Goal: Information Seeking & Learning: Check status

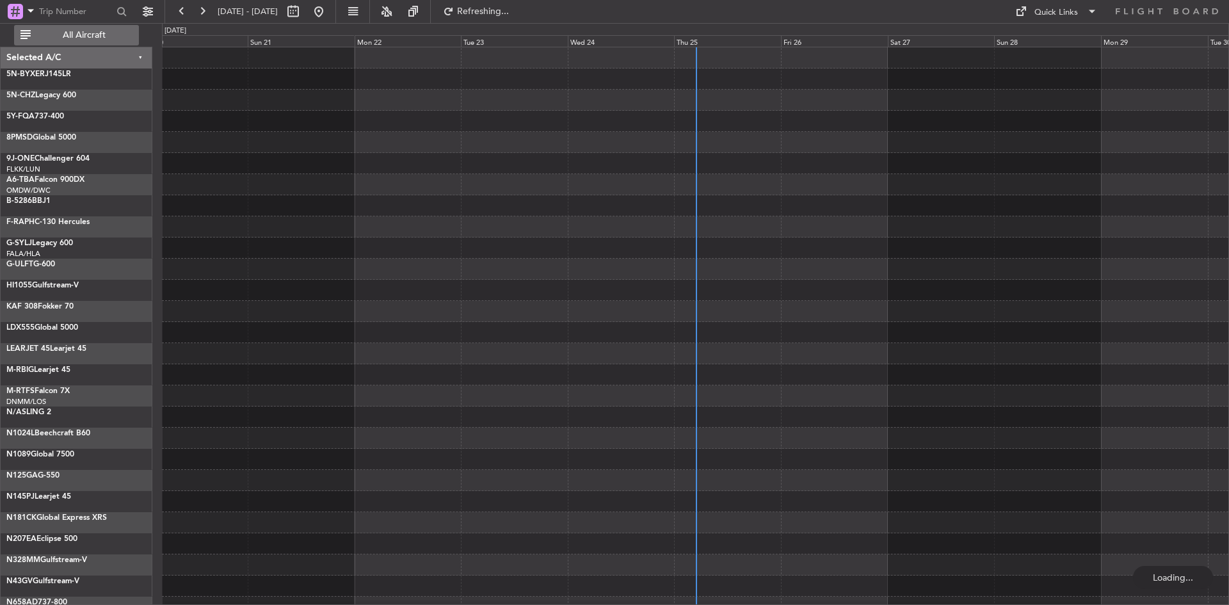
click at [86, 35] on span "All Aircraft" at bounding box center [84, 35] width 102 height 9
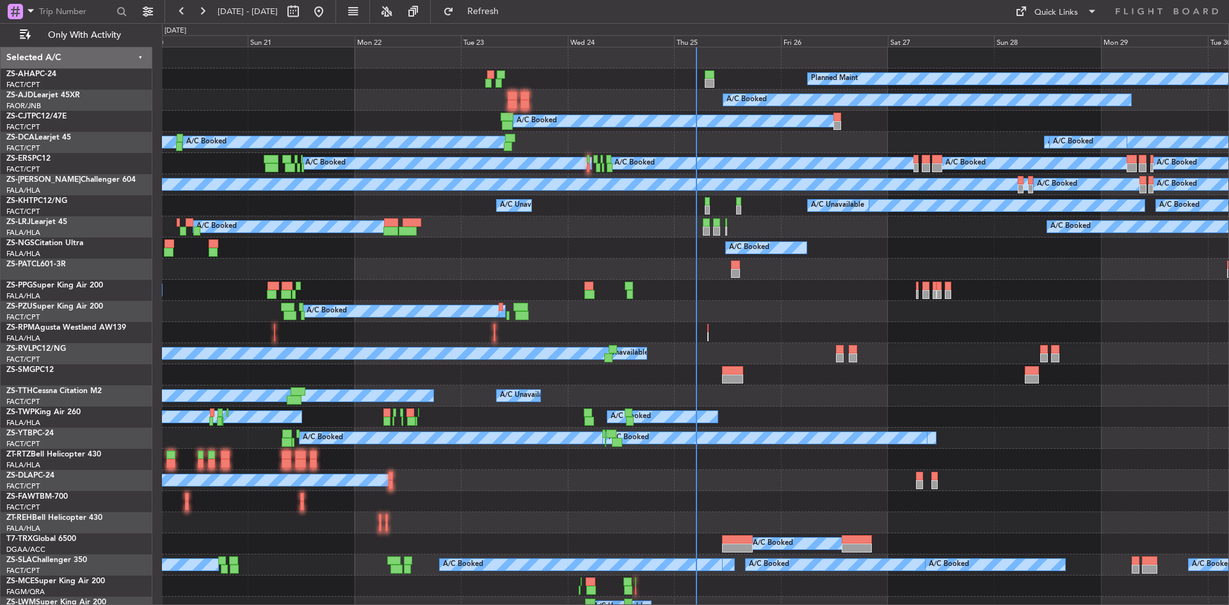
click at [682, 43] on div "Thu 25" at bounding box center [727, 41] width 107 height 12
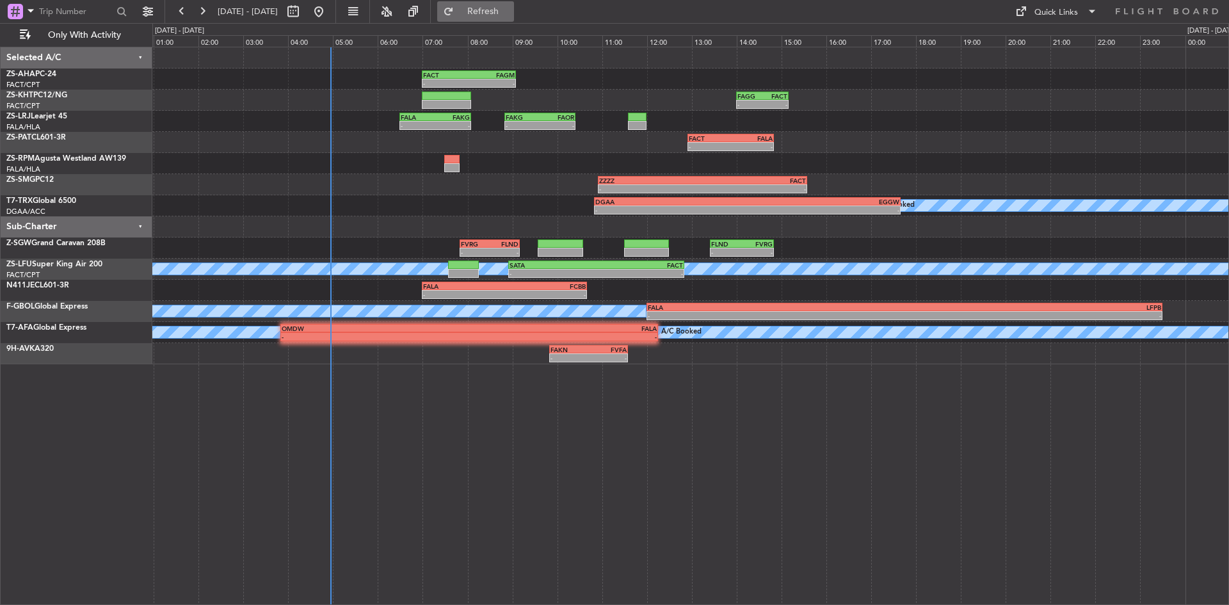
drag, startPoint x: 529, startPoint y: 12, endPoint x: 530, endPoint y: 19, distance: 7.2
click at [510, 12] on span "Refresh" at bounding box center [483, 11] width 54 height 9
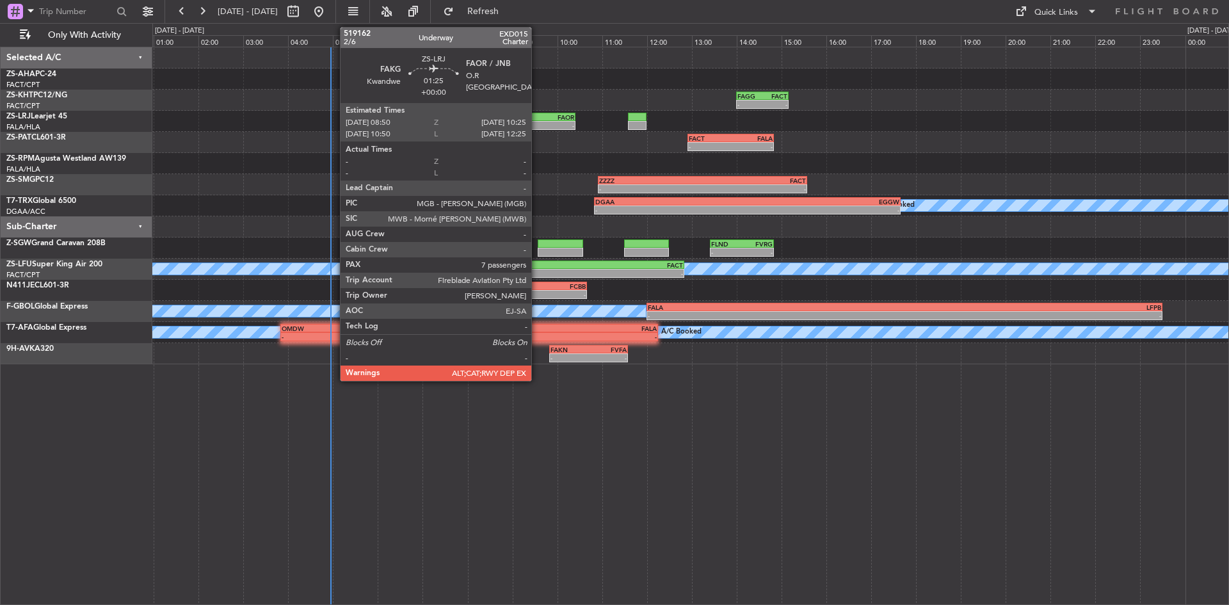
click at [537, 125] on div "-" at bounding box center [523, 126] width 35 height 8
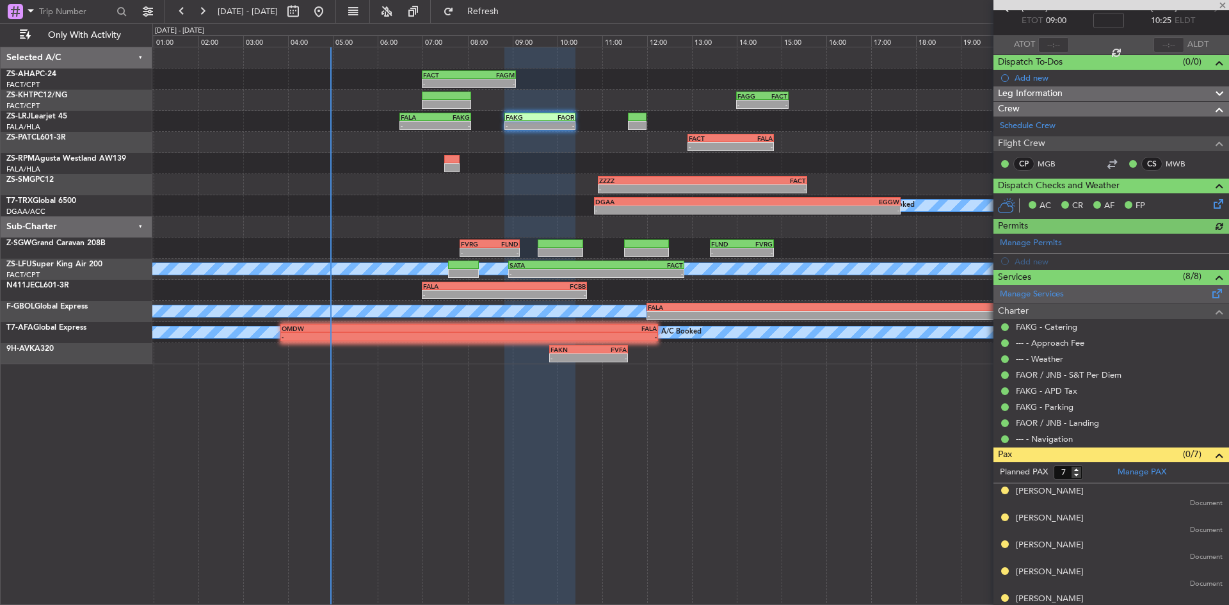
scroll to position [136, 0]
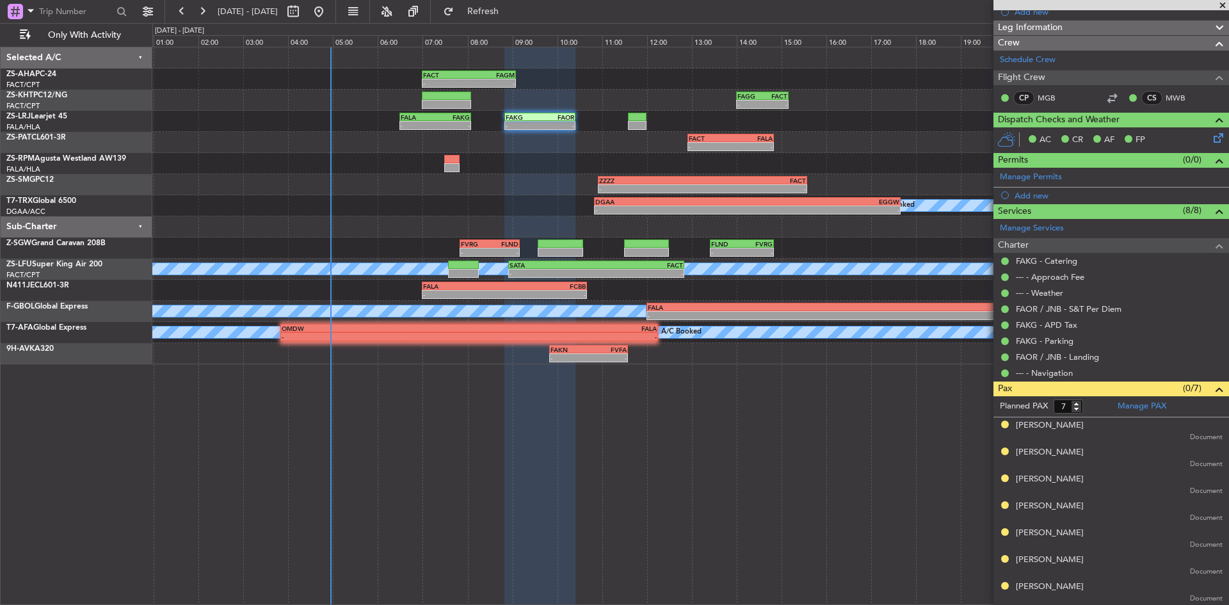
click at [1222, 6] on span at bounding box center [1222, 6] width 13 height 12
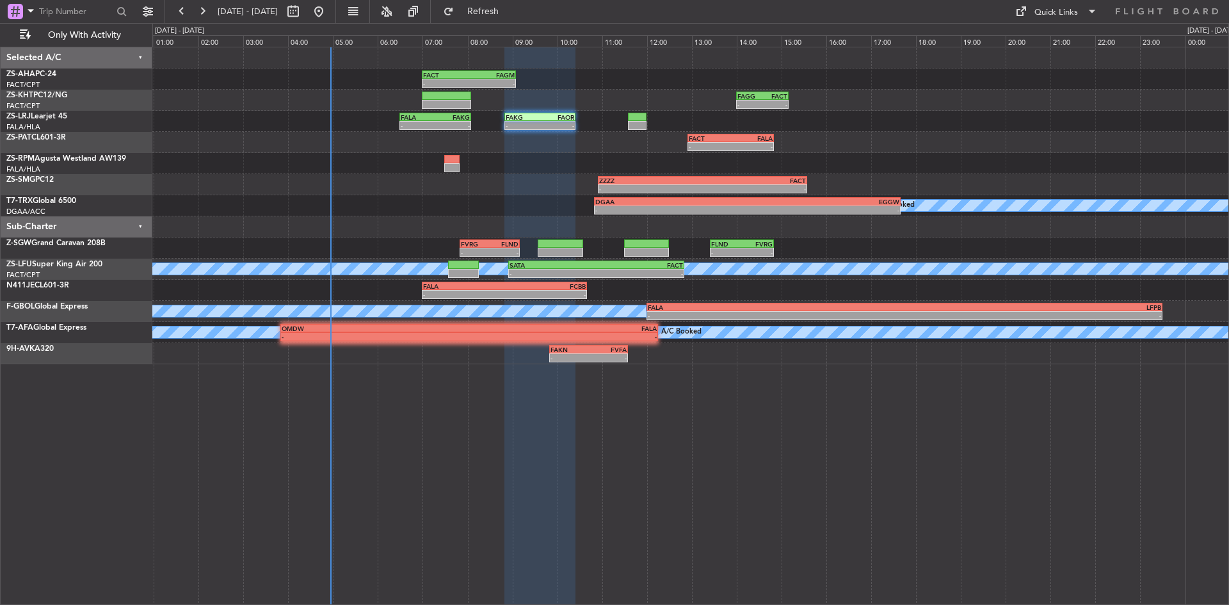
type input "0"
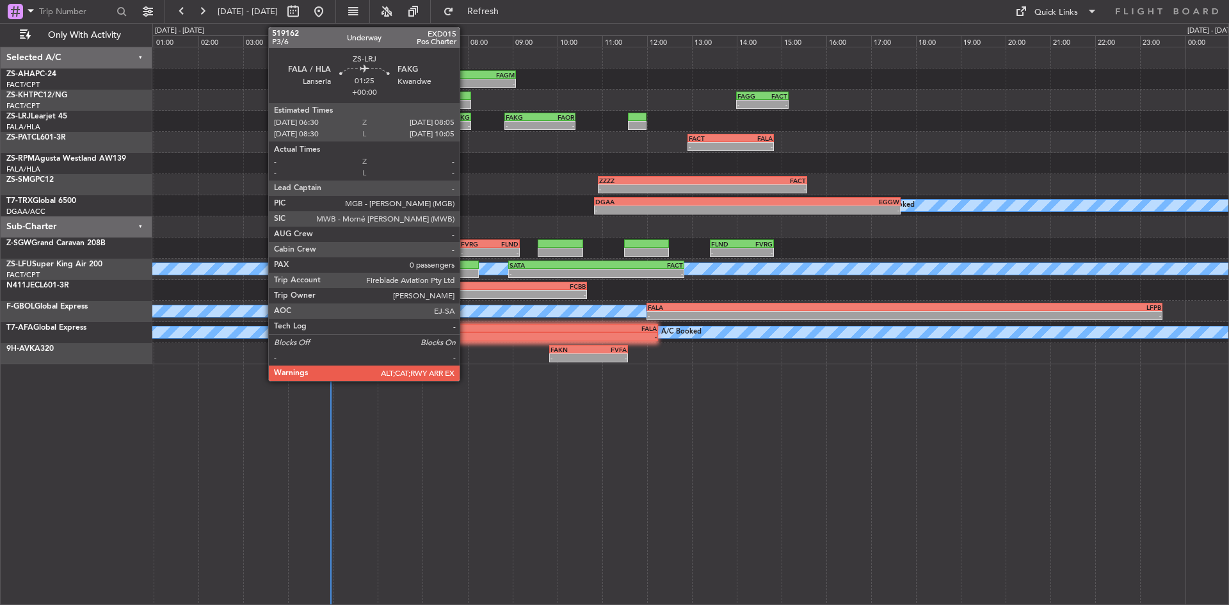
click at [465, 122] on div "-" at bounding box center [452, 126] width 35 height 8
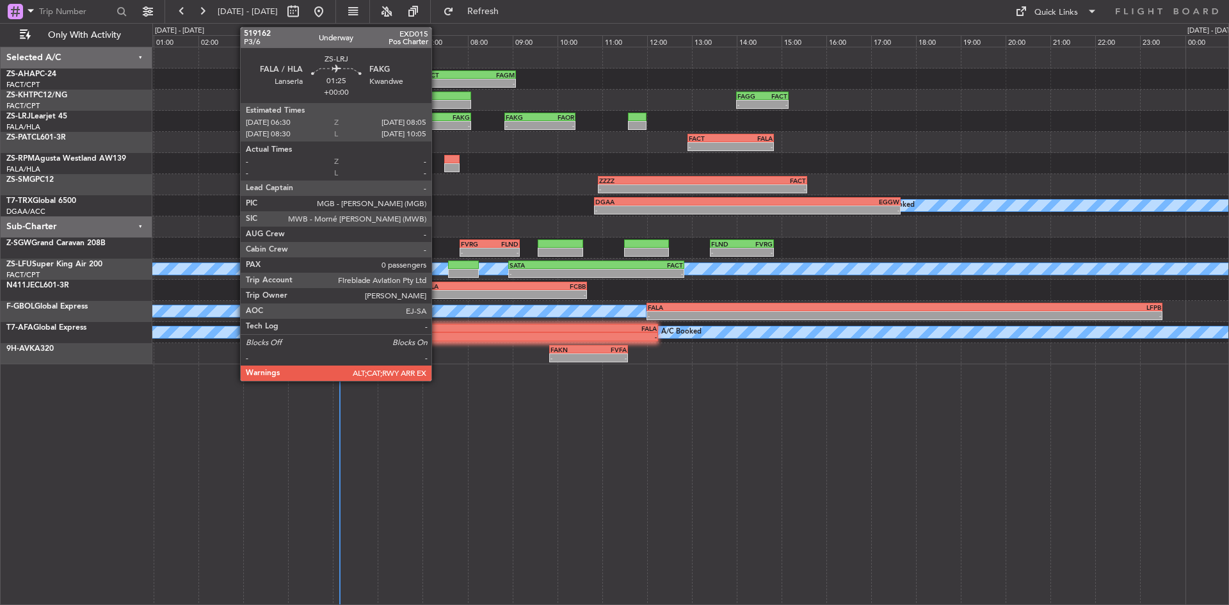
click at [437, 118] on div "FAKG" at bounding box center [452, 117] width 35 height 8
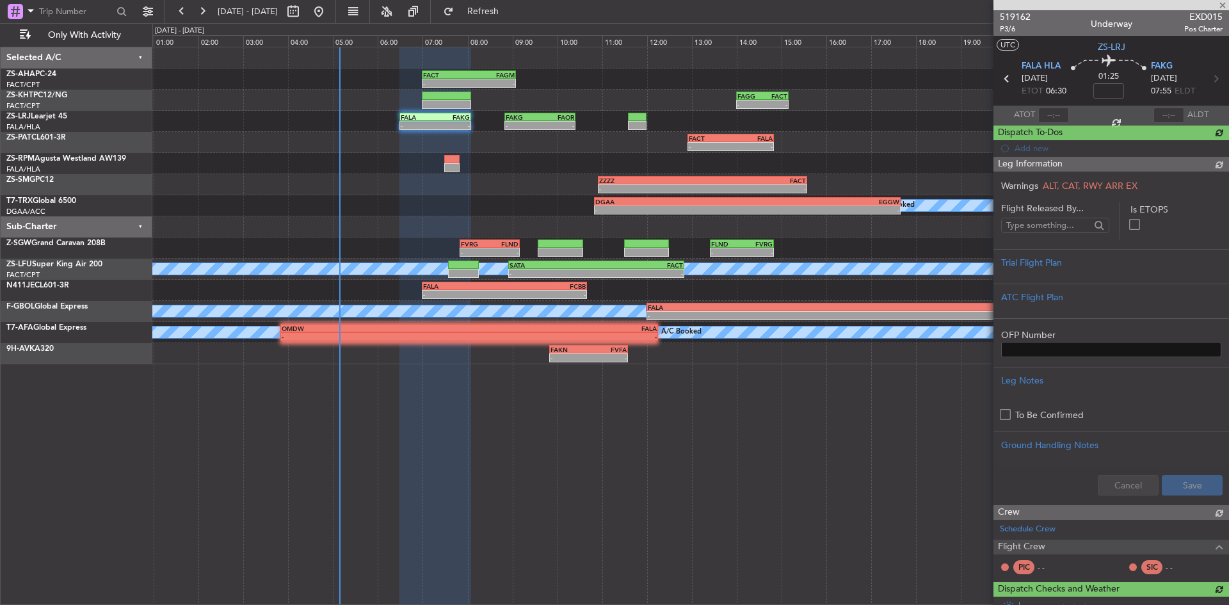
click at [1021, 19] on span "519162" at bounding box center [1015, 16] width 31 height 13
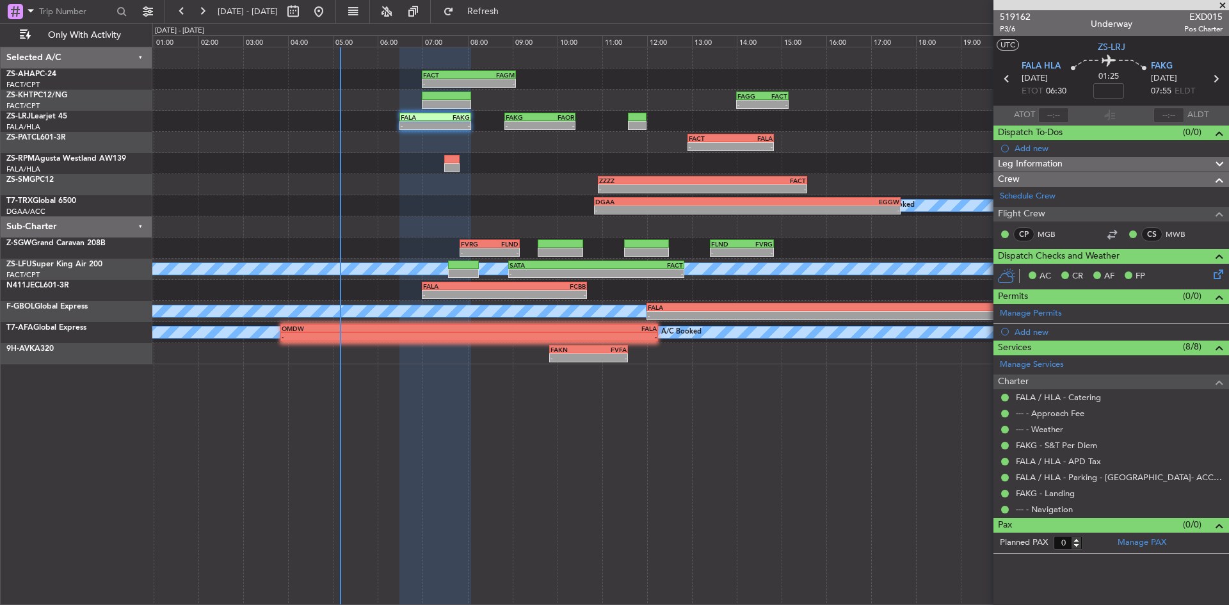
click at [1220, 5] on span at bounding box center [1222, 6] width 13 height 12
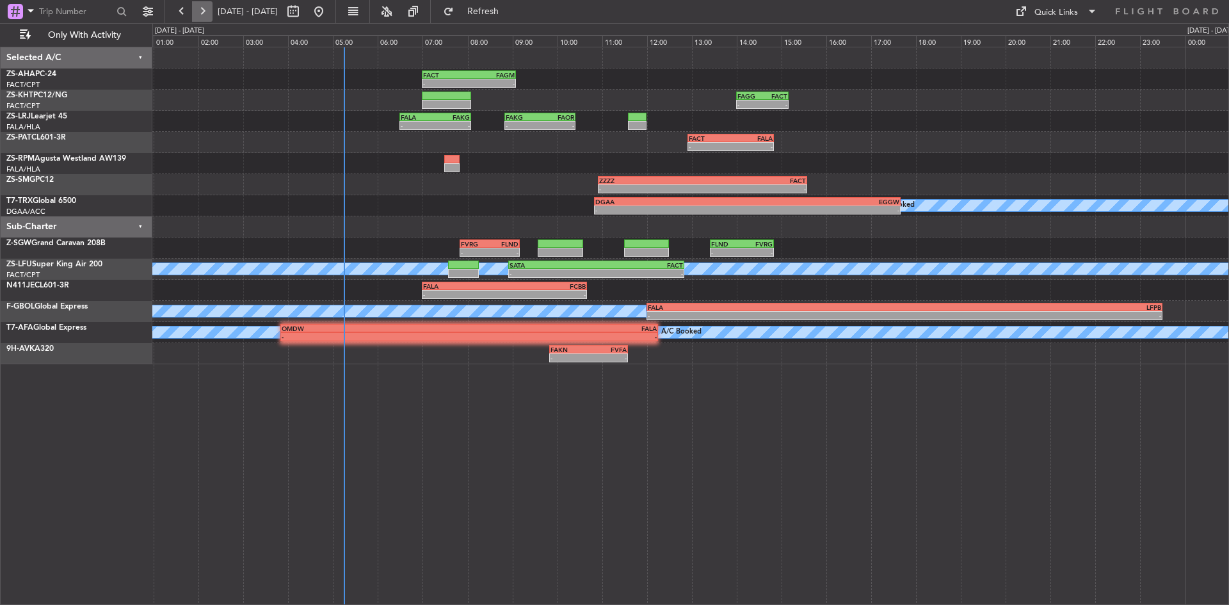
click at [197, 10] on button at bounding box center [202, 11] width 20 height 20
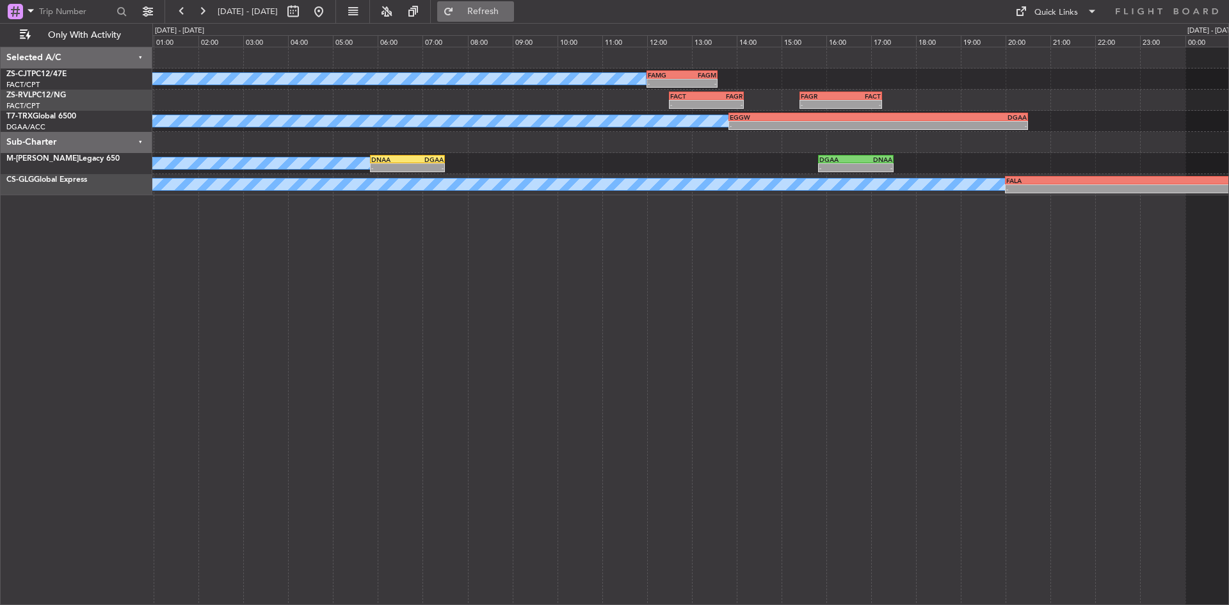
click at [510, 12] on span "Refresh" at bounding box center [483, 11] width 54 height 9
click at [207, 2] on button at bounding box center [202, 11] width 20 height 20
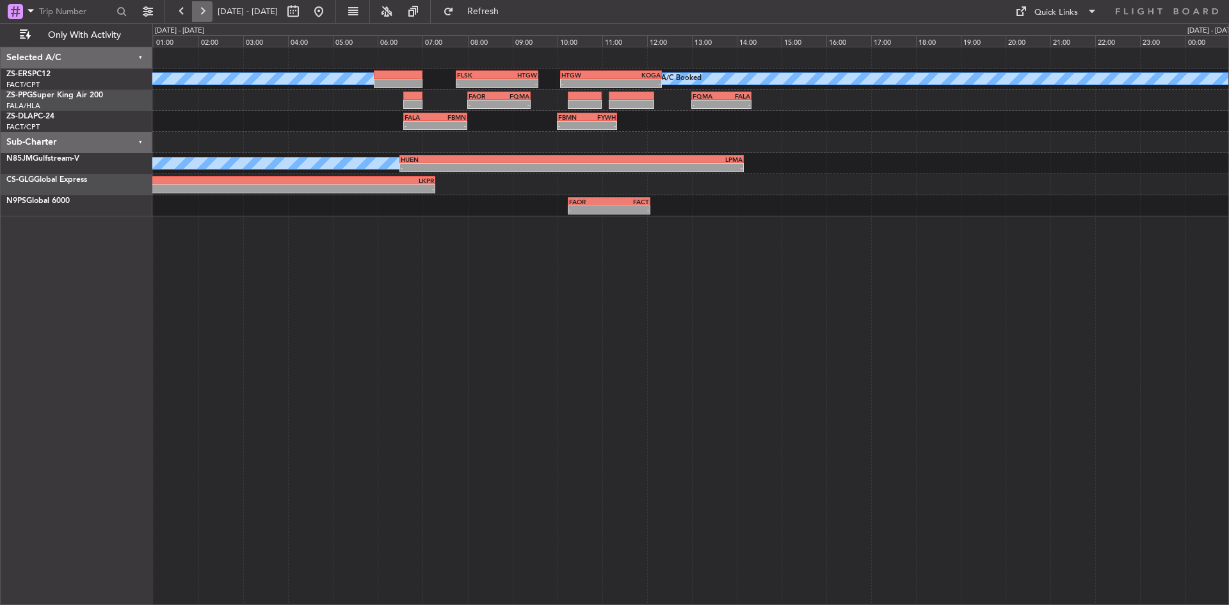
click at [196, 8] on button at bounding box center [202, 11] width 20 height 20
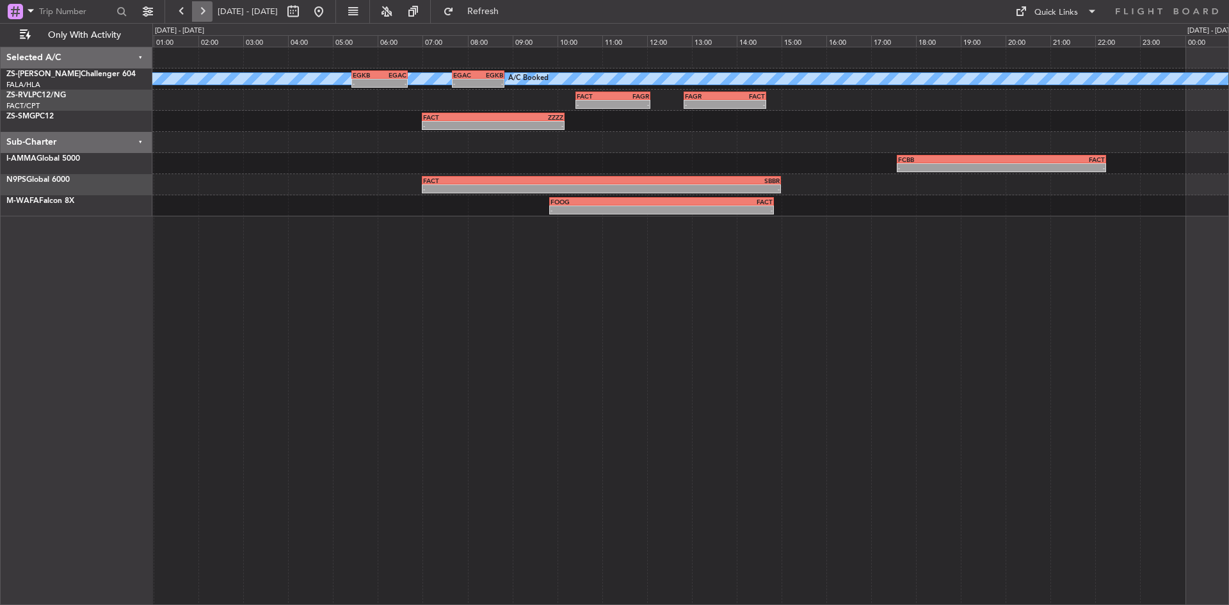
click at [201, 10] on button at bounding box center [202, 11] width 20 height 20
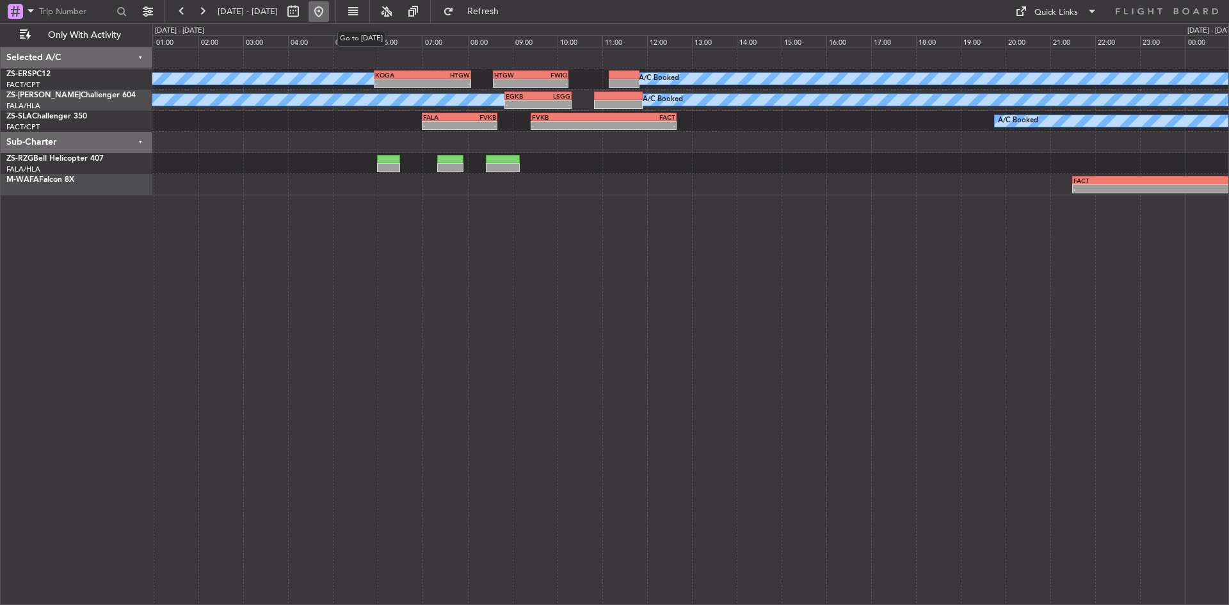
click at [329, 15] on button at bounding box center [319, 11] width 20 height 20
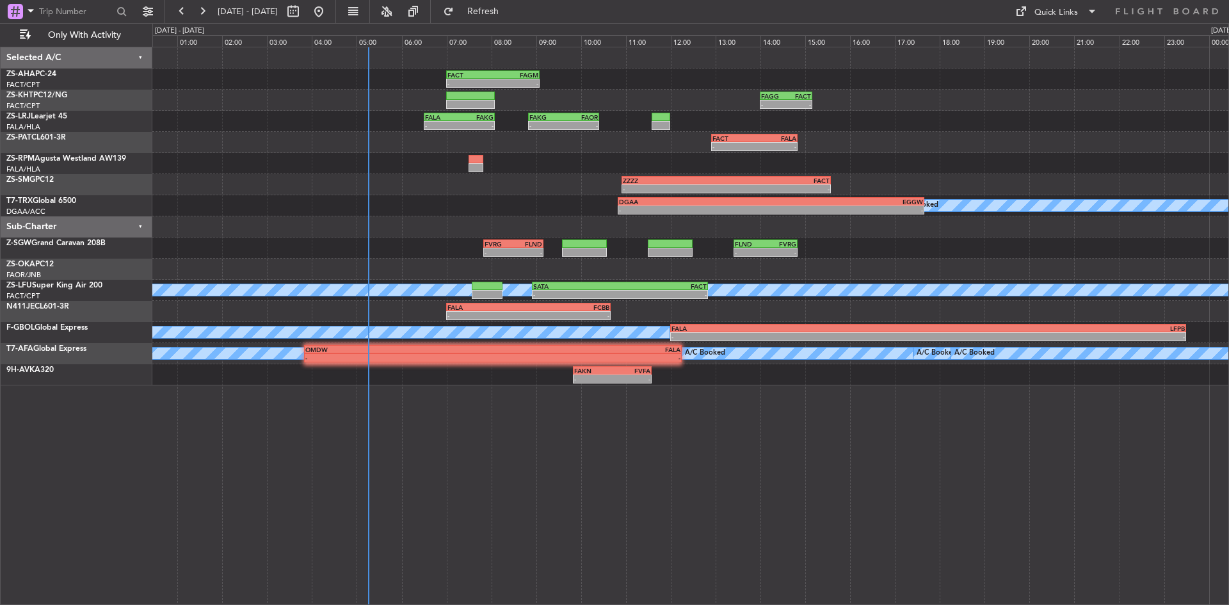
click at [208, 155] on div "FACT 07:00 Z FAGM 09:05 Z - - Planned Maint - - [PERSON_NAME] 14:00 Z FACT 15:1…" at bounding box center [690, 216] width 1076 height 338
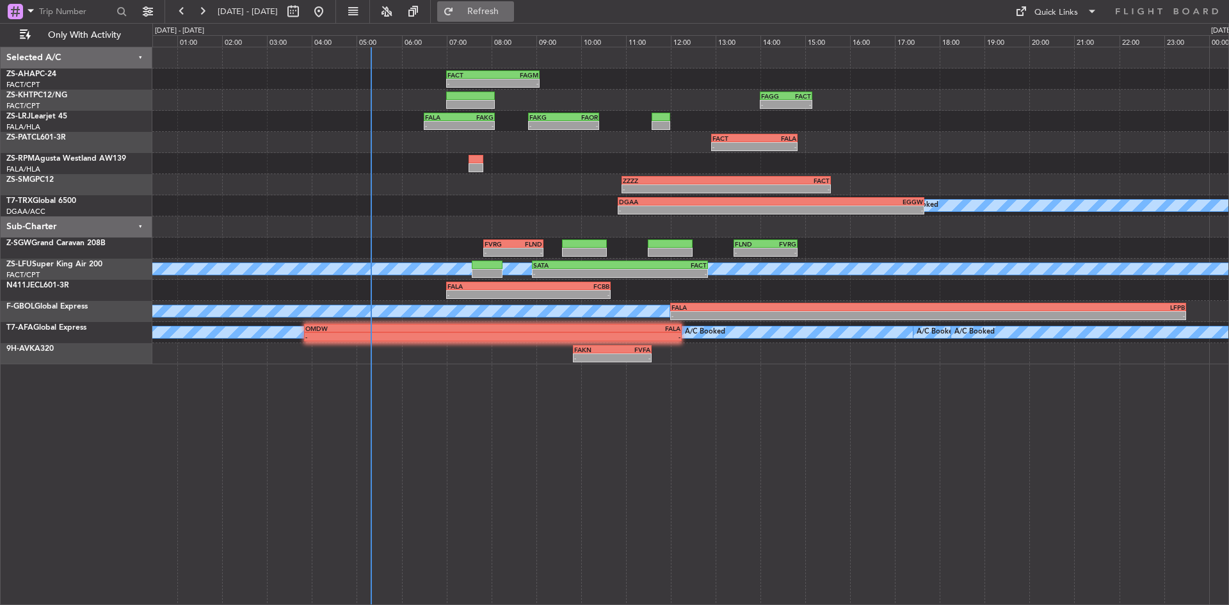
click at [510, 13] on span "Refresh" at bounding box center [483, 11] width 54 height 9
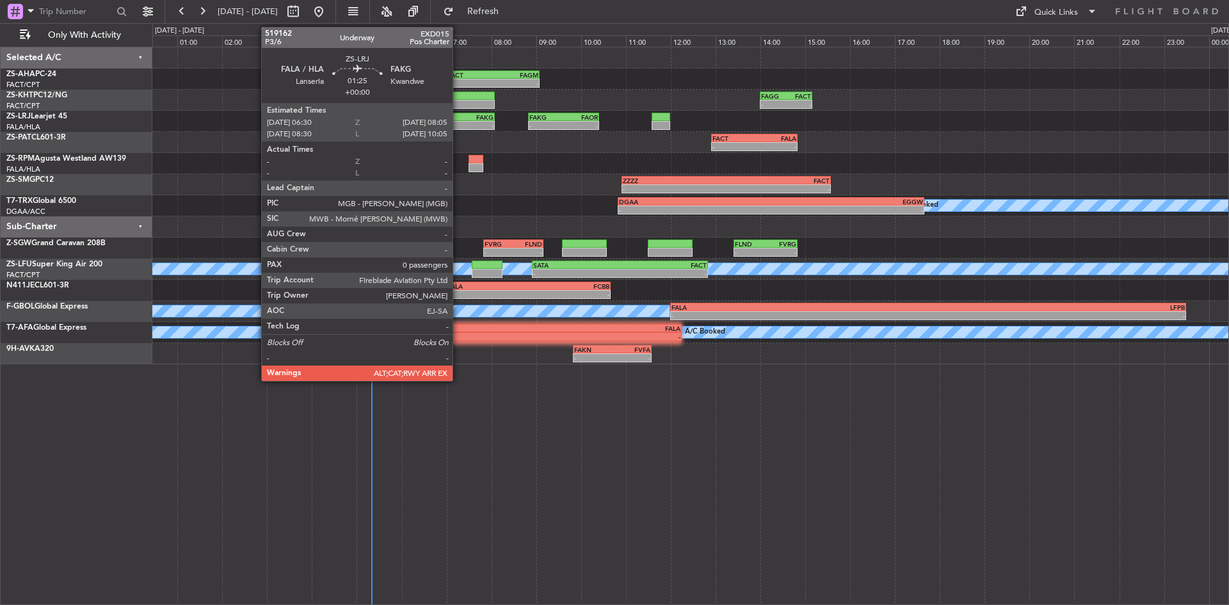
click at [458, 120] on div "FALA 06:30 Z FAKG 08:05 Z" at bounding box center [459, 117] width 71 height 9
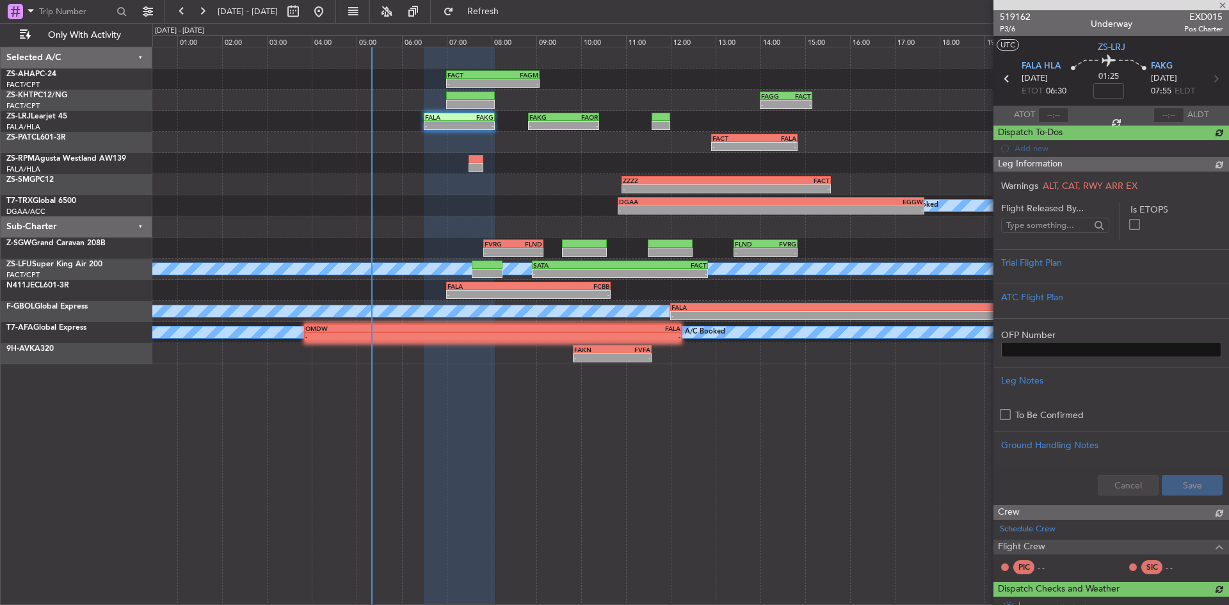
click at [1021, 17] on span "519162" at bounding box center [1015, 16] width 31 height 13
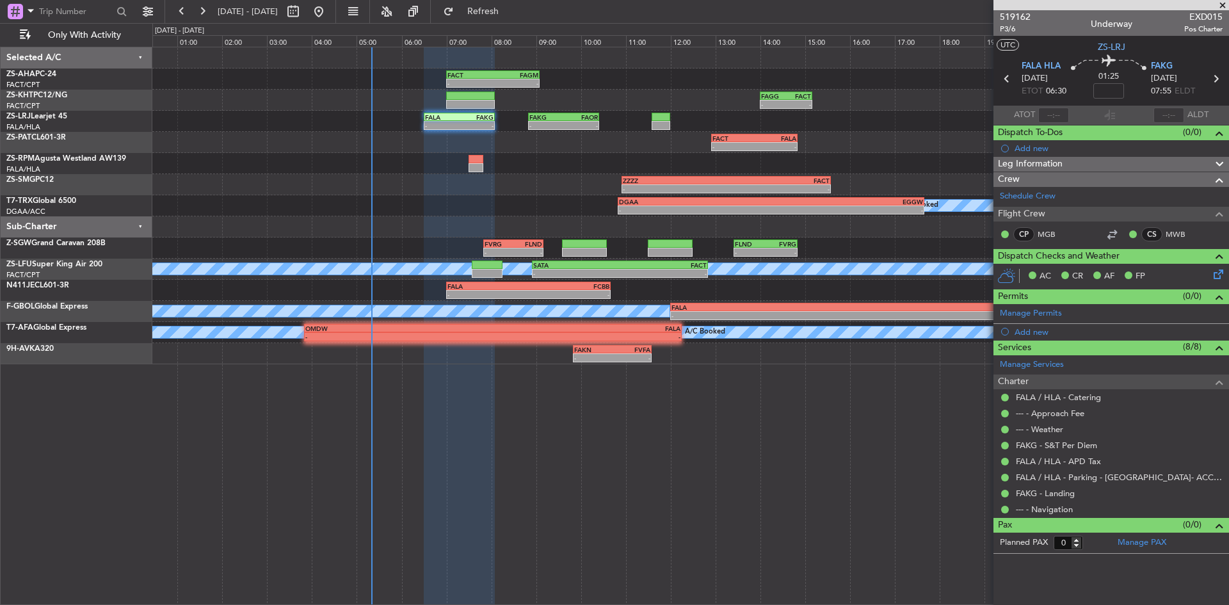
click at [1219, 6] on span at bounding box center [1222, 6] width 13 height 12
